Goal: Answer question/provide support

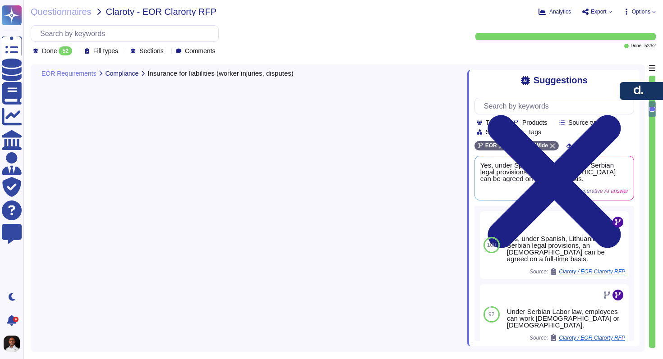
type textarea "[PERSON_NAME] offers various types of liability insurance, including Statutory …"
type textarea "Yes, under Spanish, Lithuanian, and Serbian legal provisions, an [DEMOGRAPHIC_D…"
type textarea "Under Serbian Labor law, employees can work [DEMOGRAPHIC_DATA] or [DEMOGRAPHIC_…"
type textarea "Lore ip dolor sit a consectetu adipi. El seddoei te inci 540 utlaboree dol magn…"
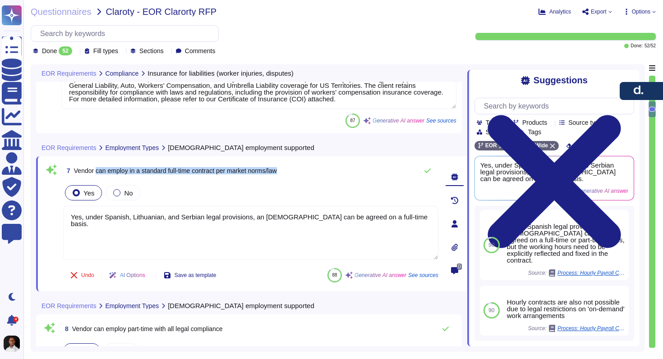
drag, startPoint x: 96, startPoint y: 170, endPoint x: 305, endPoint y: 173, distance: 208.8
click at [305, 173] on div "7 Vendor can employ in a standard full-time contract per market norms/law" at bounding box center [250, 171] width 375 height 18
copy span "can employ in a standard full-time contract per market norms/law"
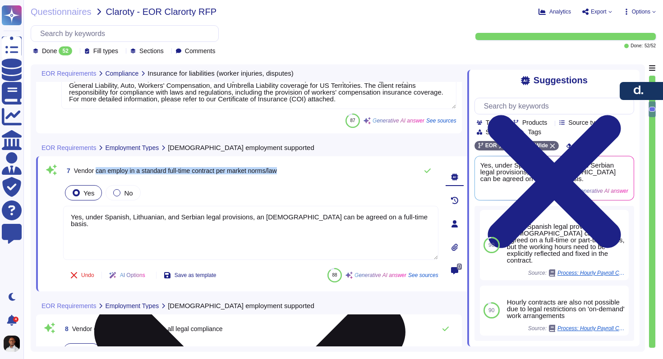
copy span "can employ in a standard full-time contract per market norms/law"
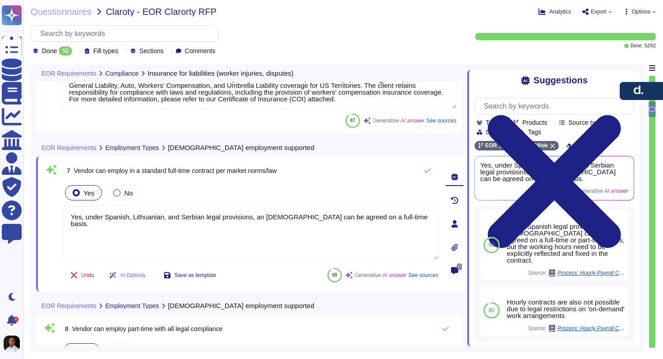
click at [280, 147] on div "EOR Requirements Employment Types [DEMOGRAPHIC_DATA] employment supported" at bounding box center [188, 148] width 305 height 18
click at [320, 148] on icon at bounding box center [320, 148] width 0 height 0
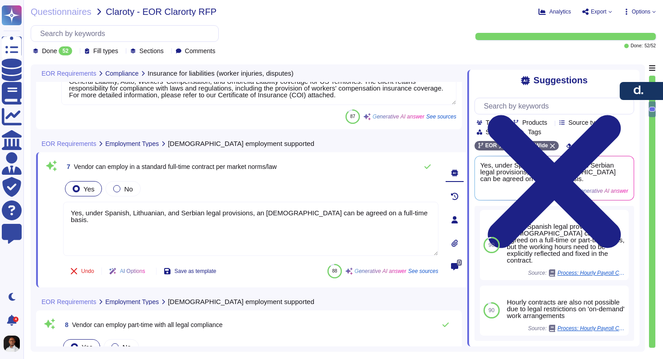
scroll to position [911, 0]
